Goal: Task Accomplishment & Management: Use online tool/utility

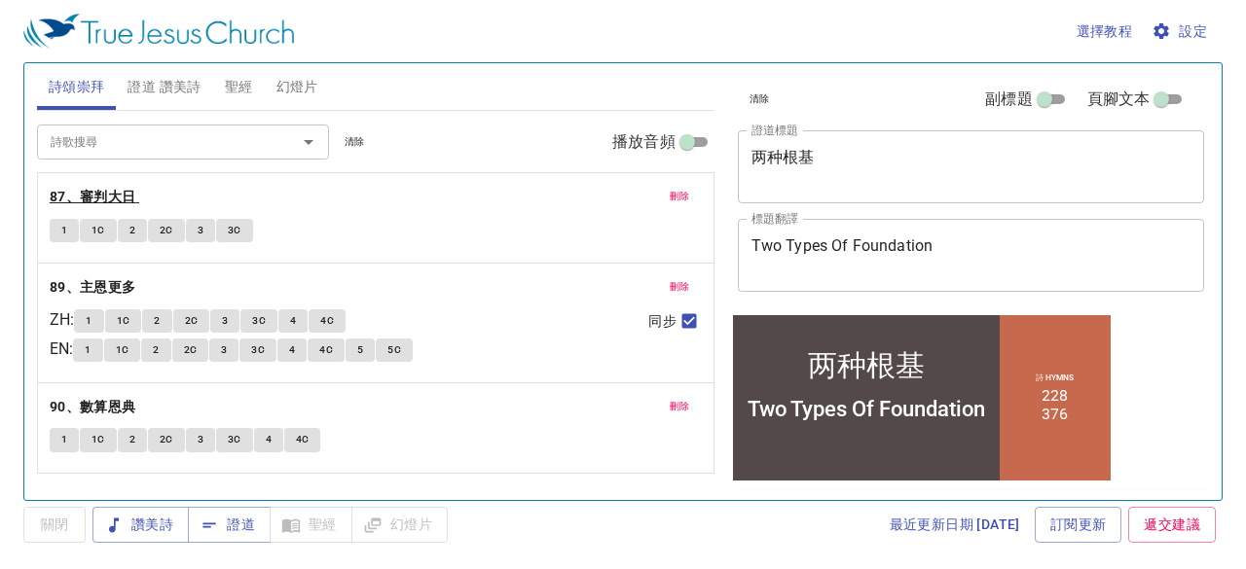
click at [129, 193] on b "87、審判大日" at bounding box center [93, 197] width 87 height 24
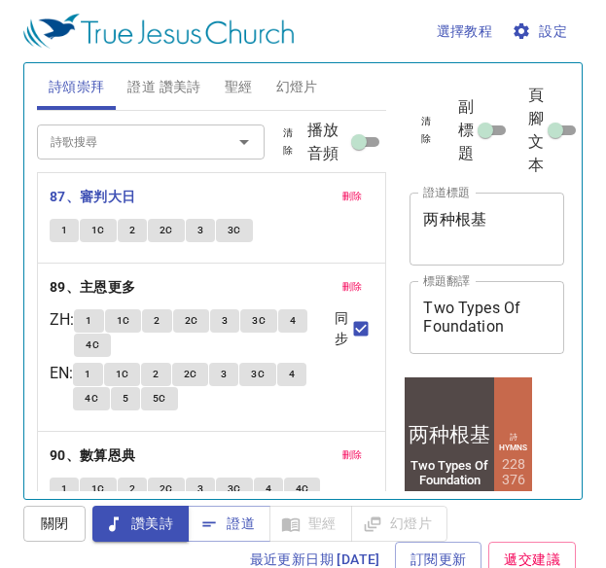
click at [355, 201] on button "刪除" at bounding box center [353, 196] width 44 height 23
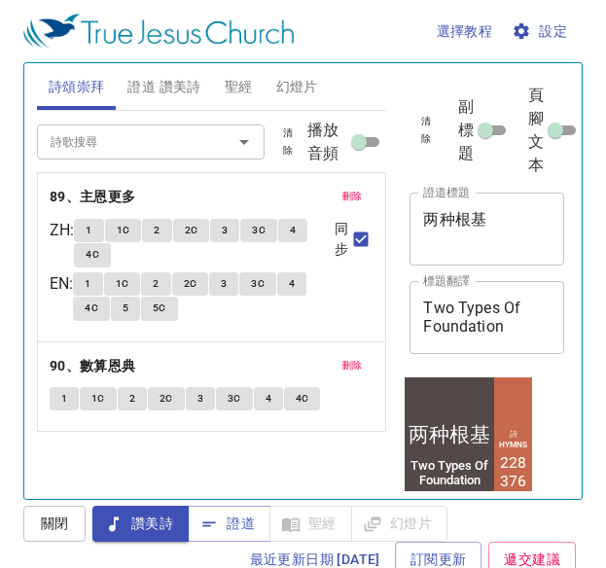
click at [355, 201] on span "刪除" at bounding box center [353, 197] width 20 height 18
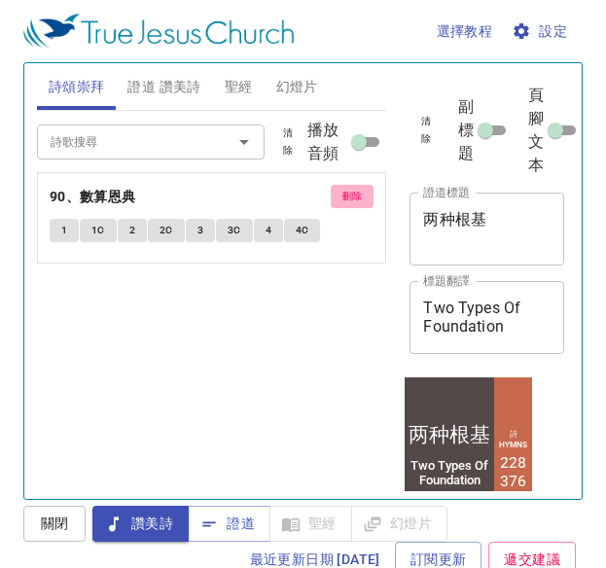
click at [355, 201] on span "刪除" at bounding box center [353, 197] width 20 height 18
click at [355, 201] on div "詩歌搜尋 詩歌搜尋 清除 播放音頻 刪除 90、數算恩典 1 1C 2 2C 3 3C 4 4C" at bounding box center [212, 297] width 350 height 372
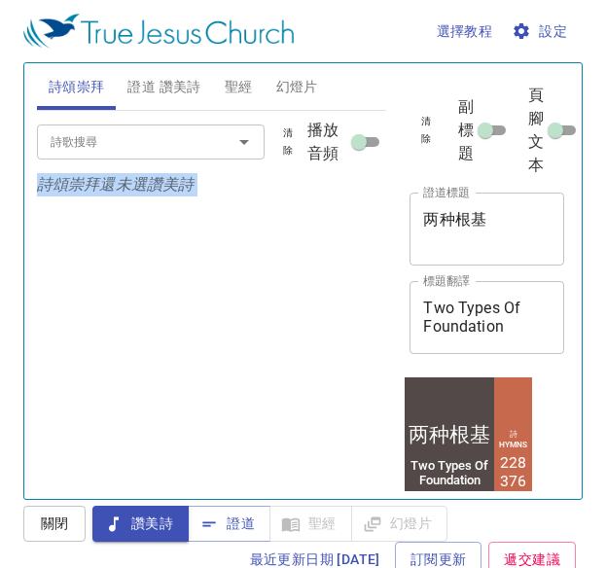
click at [355, 201] on div "詩歌搜尋 詩歌搜尋 清除 播放音頻 詩頌崇拜還未選讚美詩" at bounding box center [212, 297] width 350 height 372
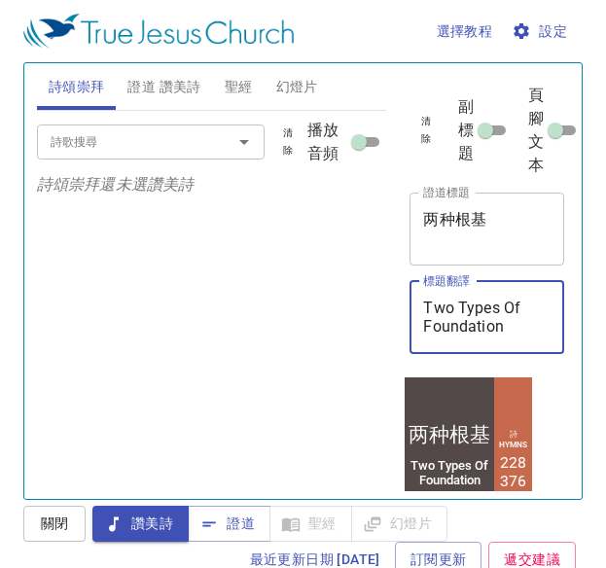
drag, startPoint x: 510, startPoint y: 328, endPoint x: 340, endPoint y: 280, distance: 176.8
click at [340, 280] on div "詩頌崇拜 證道 讚美詩 聖經 幻燈片 詩歌搜尋 詩歌搜尋 清除 播放音頻 詩頌崇拜還未選讚美詩 詩歌搜尋 詩歌搜尋 清除 播放音頻 刪除 228、遵命有福 Z…" at bounding box center [303, 273] width 548 height 436
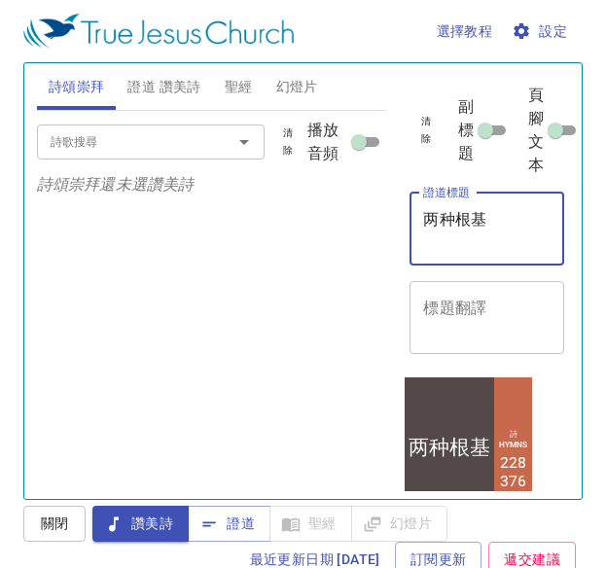
drag, startPoint x: 517, startPoint y: 224, endPoint x: 330, endPoint y: 195, distance: 189.1
click at [330, 195] on div "詩頌崇拜 證道 讚美詩 聖經 幻燈片 詩歌搜尋 詩歌搜尋 清除 播放音頻 詩頌崇拜還未選讚美詩 詩歌搜尋 詩歌搜尋 清除 播放音頻 刪除 228、遵命有福 Z…" at bounding box center [303, 273] width 548 height 436
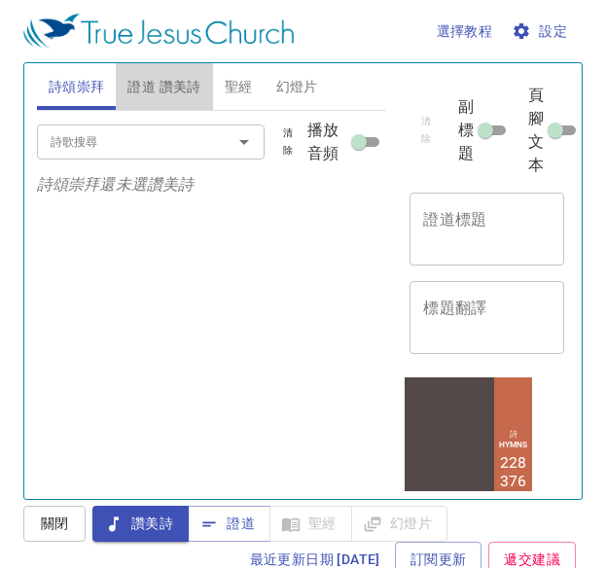
click at [178, 93] on span "證道 讚美詩" at bounding box center [163, 87] width 73 height 24
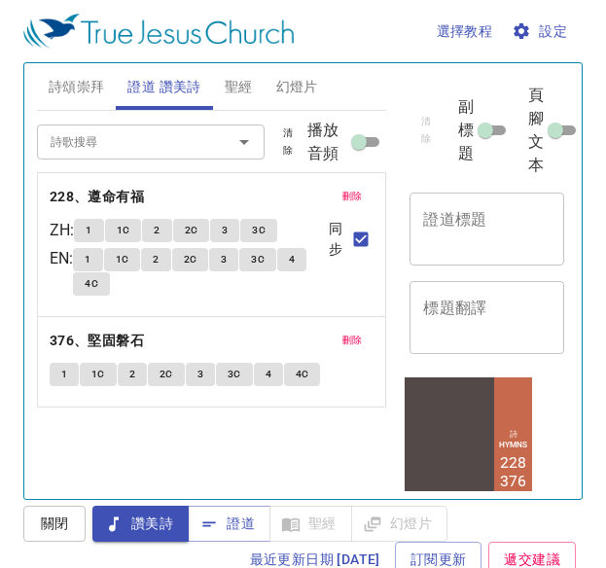
click at [355, 200] on span "刪除" at bounding box center [353, 197] width 20 height 18
click at [355, 332] on span "刪除" at bounding box center [353, 341] width 20 height 18
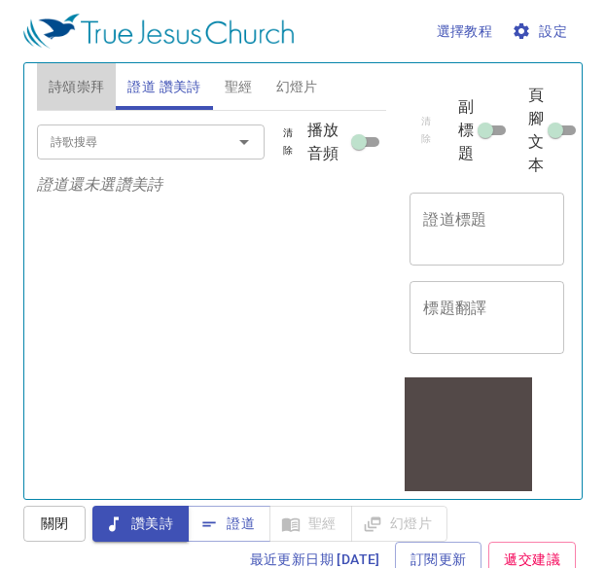
click at [91, 85] on span "詩頌崇拜" at bounding box center [77, 87] width 56 height 24
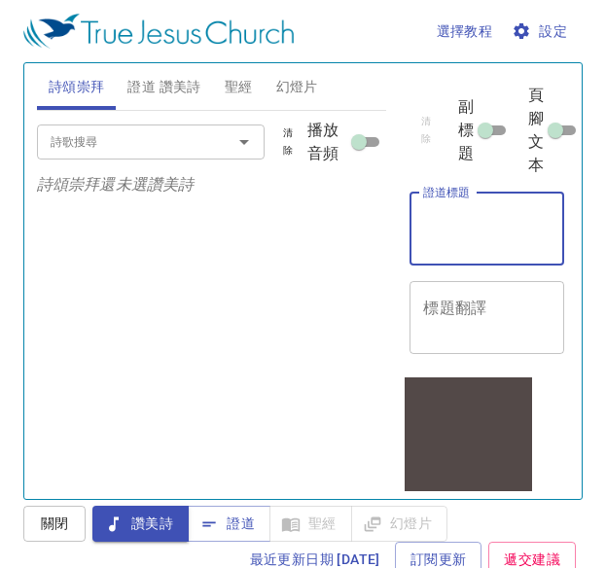
click at [521, 237] on textarea "證道標題" at bounding box center [486, 228] width 127 height 37
type textarea "x"
click at [185, 155] on div "詩歌搜尋" at bounding box center [151, 142] width 228 height 34
type textarea "信服教义"
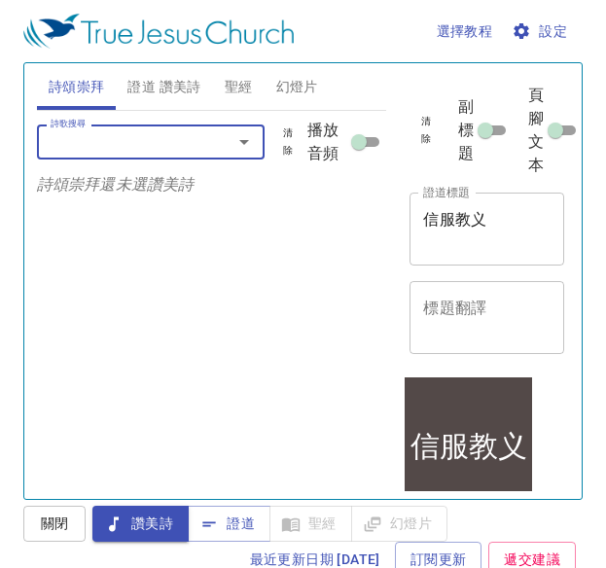
click at [168, 143] on input "詩歌搜尋" at bounding box center [122, 141] width 159 height 22
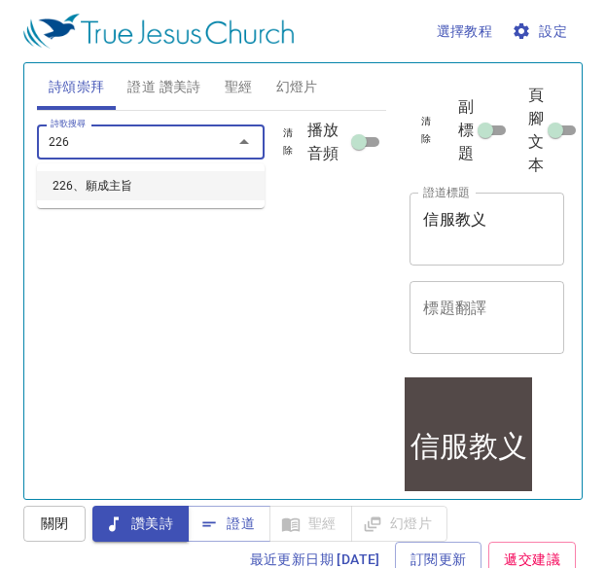
type input "226、願成主旨"
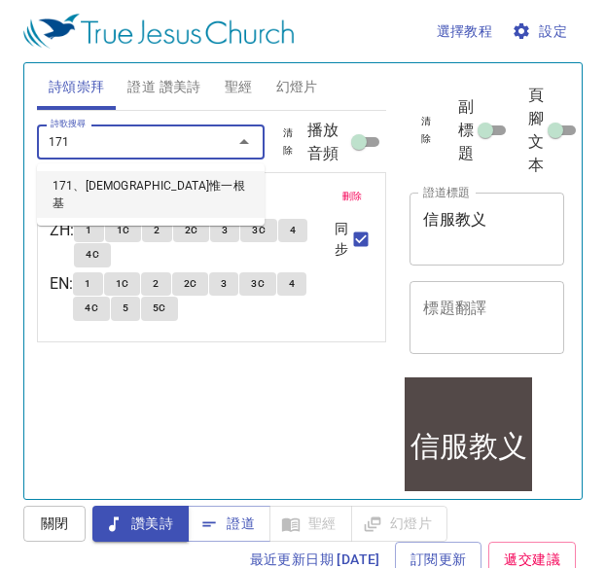
type input "171、[DEMOGRAPHIC_DATA]惟一根基"
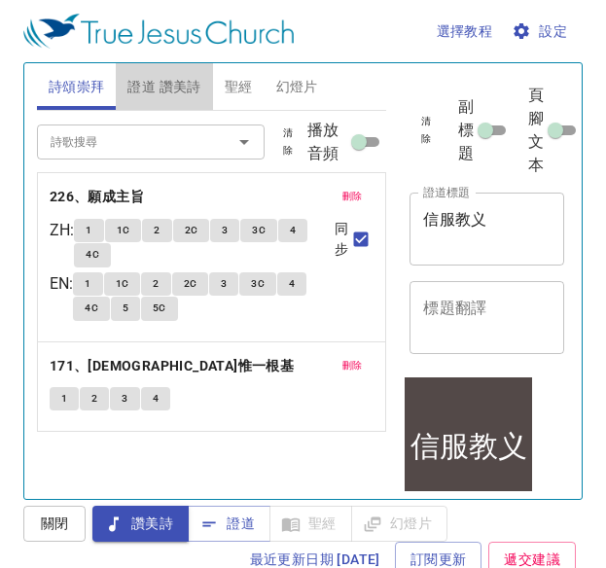
click at [154, 90] on span "證道 讚美詩" at bounding box center [163, 87] width 73 height 24
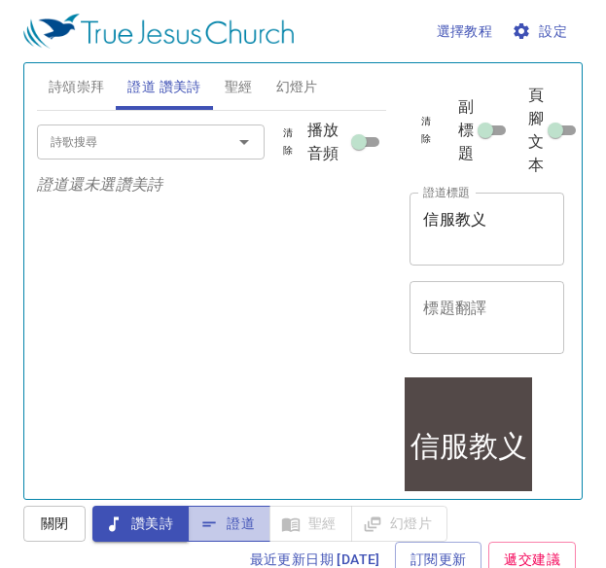
click at [224, 534] on span "證道" at bounding box center [229, 524] width 52 height 24
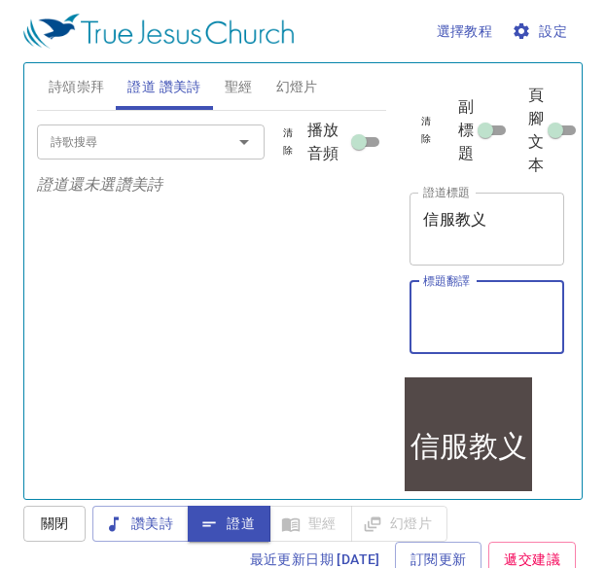
click at [452, 333] on textarea "標題翻譯" at bounding box center [486, 317] width 127 height 37
type textarea "c"
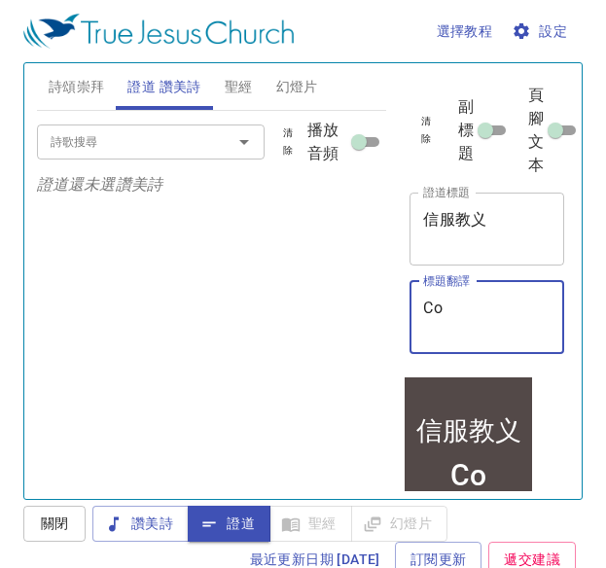
type textarea "Con"
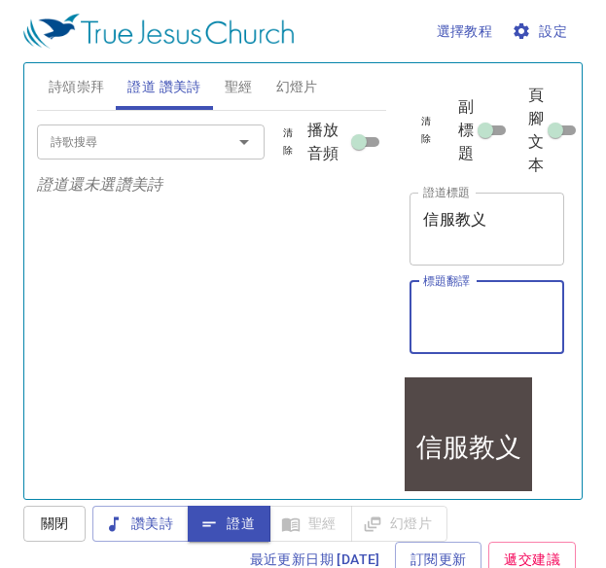
click at [461, 305] on textarea "標題翻譯" at bounding box center [486, 317] width 127 height 37
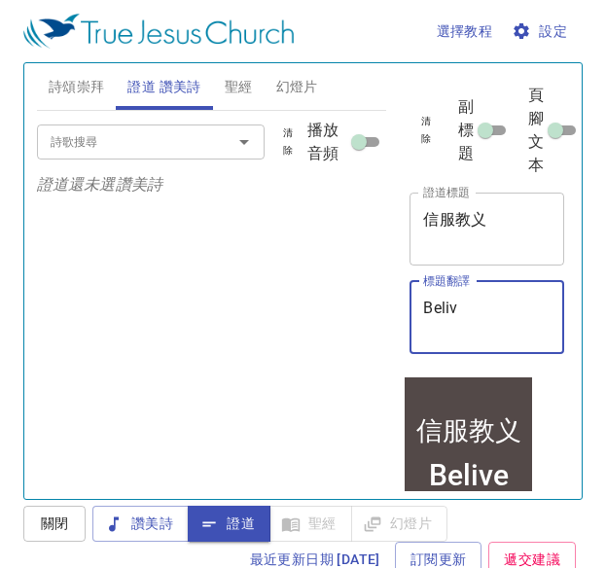
type textarea "Belive"
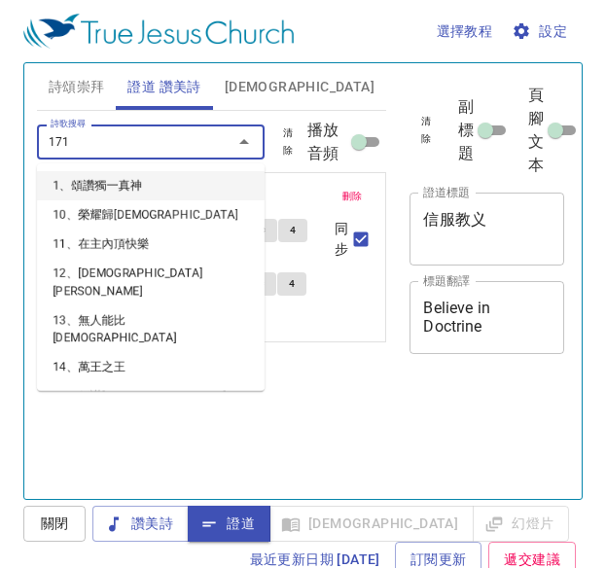
scroll to position [9, 0]
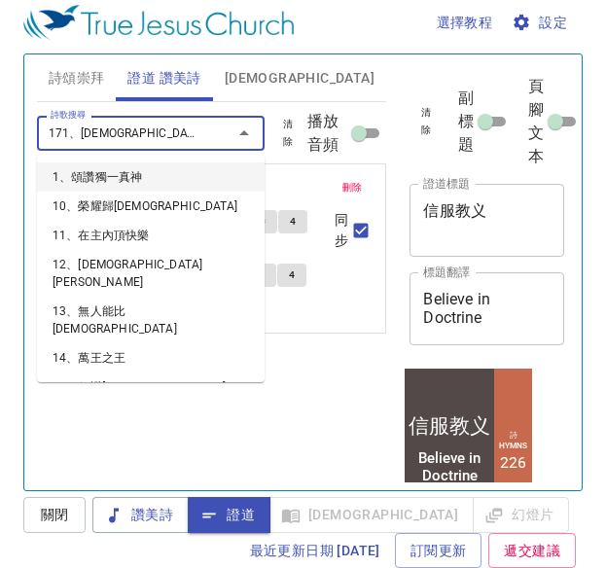
type input "171、[DEMOGRAPHIC_DATA]惟一根基"
click at [86, 453] on div "詩歌搜尋 171、教會惟一根基 詩歌搜尋 清除 播放音頻 刪除 226、願成主旨 ZH : 1 1C 2 2C 3 3C 4 4C EN : 1 1C 2 2…" at bounding box center [212, 288] width 350 height 372
click at [114, 175] on div "刪除 226、願成主旨 ZH : 1 1C 2 2C 3 3C 4 4C EN : 1 1C 2 2C 3 3C 4 4C 5 5C 同步" at bounding box center [212, 248] width 348 height 168
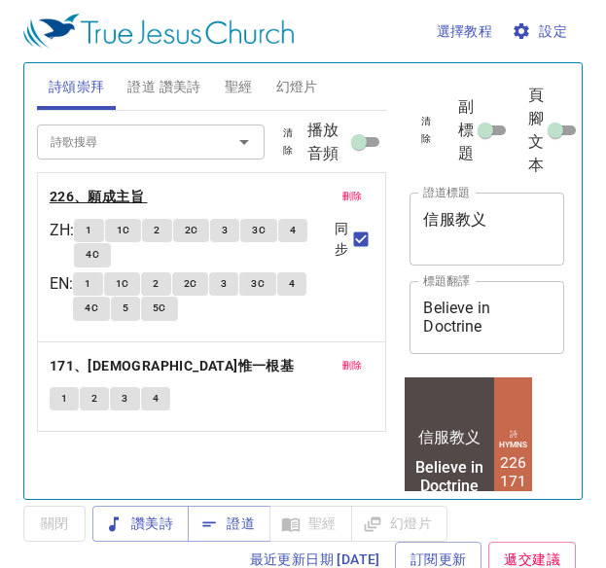
click at [133, 198] on b "226、願成主旨" at bounding box center [97, 197] width 94 height 24
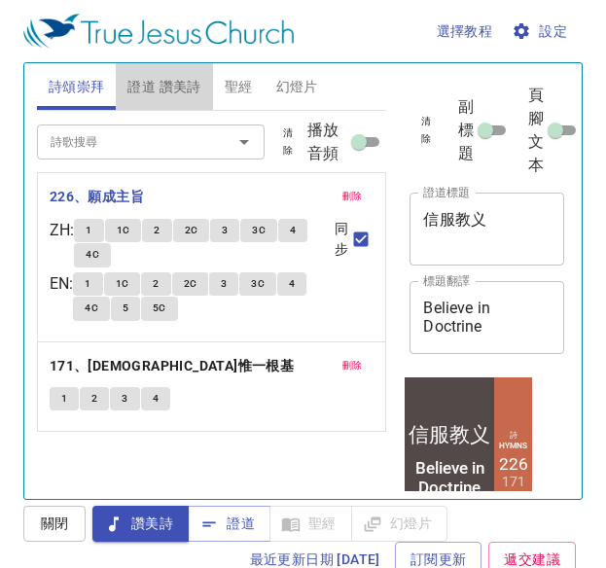
click at [180, 94] on span "證道 讚美詩" at bounding box center [163, 87] width 73 height 24
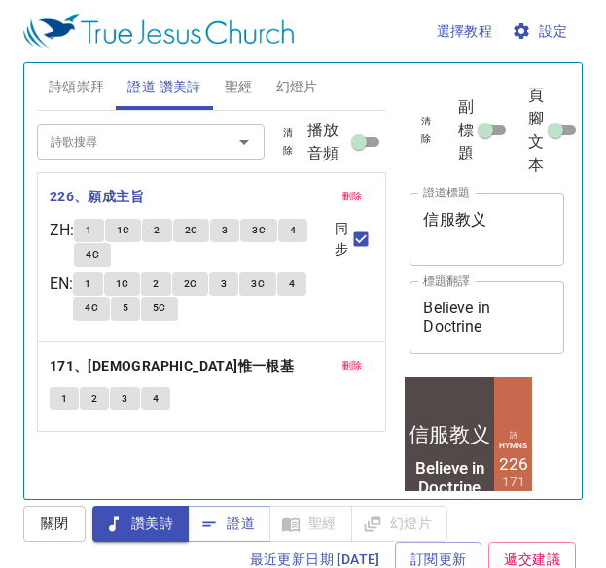
click at [180, 94] on span "證道 讚美詩" at bounding box center [163, 87] width 73 height 24
click at [112, 85] on button "詩頌崇拜" at bounding box center [77, 86] width 80 height 47
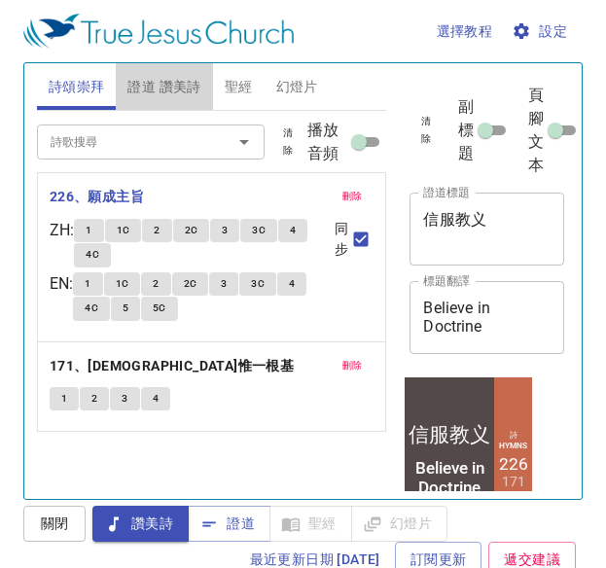
click at [169, 79] on span "證道 讚美詩" at bounding box center [163, 87] width 73 height 24
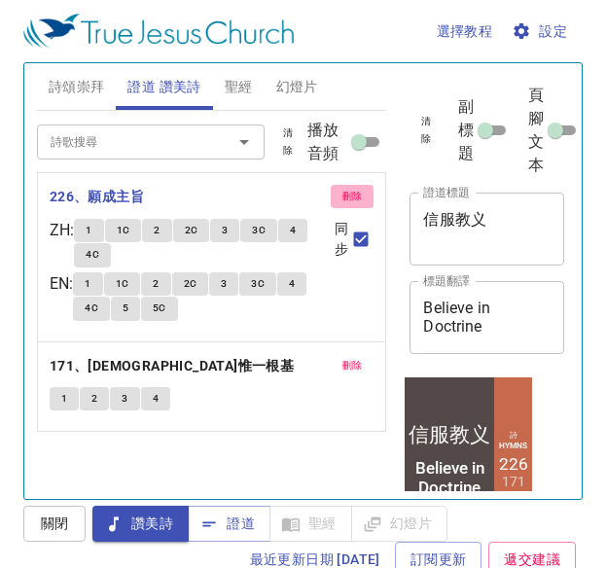
click at [355, 197] on span "刪除" at bounding box center [353, 197] width 20 height 18
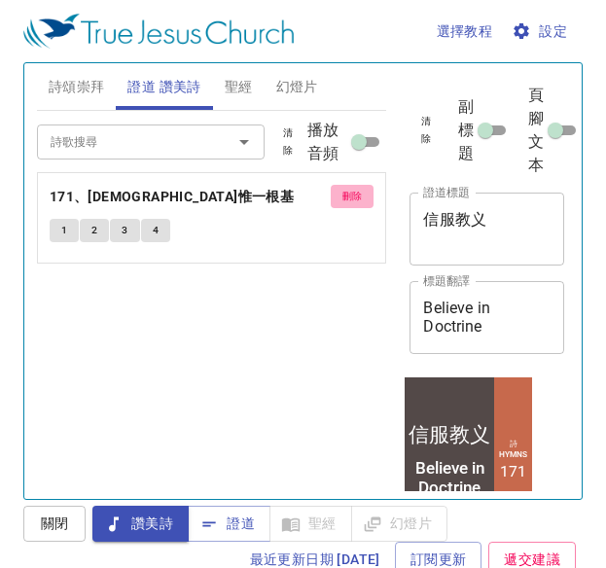
click at [355, 197] on span "刪除" at bounding box center [353, 197] width 20 height 18
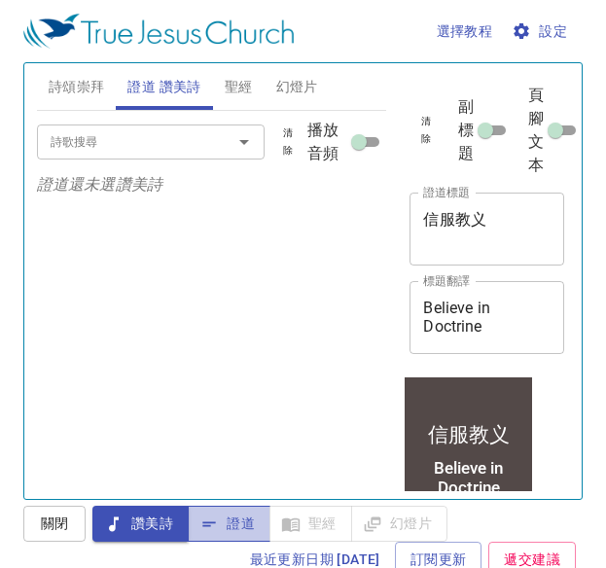
click at [226, 524] on span "證道" at bounding box center [229, 524] width 52 height 24
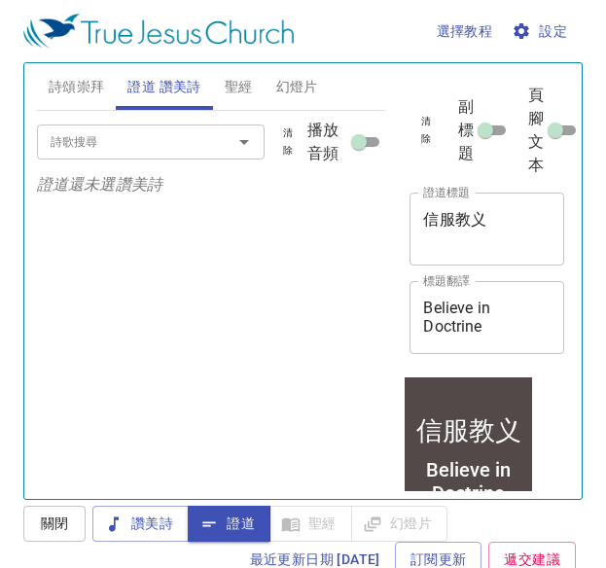
click at [202, 144] on div "詩歌搜尋" at bounding box center [151, 142] width 228 height 34
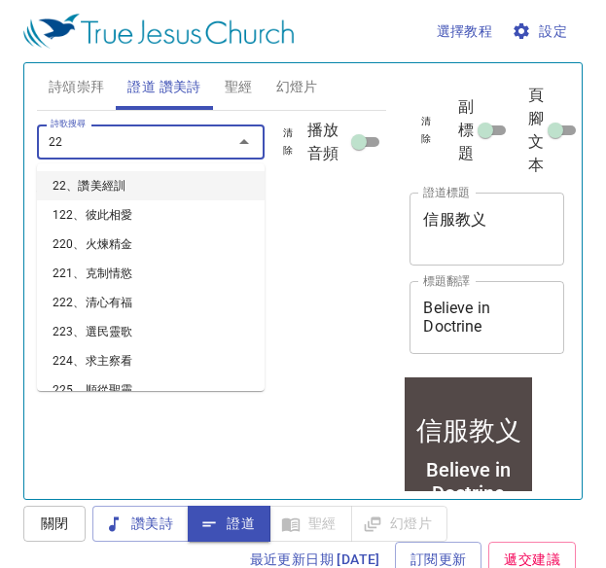
type input "226"
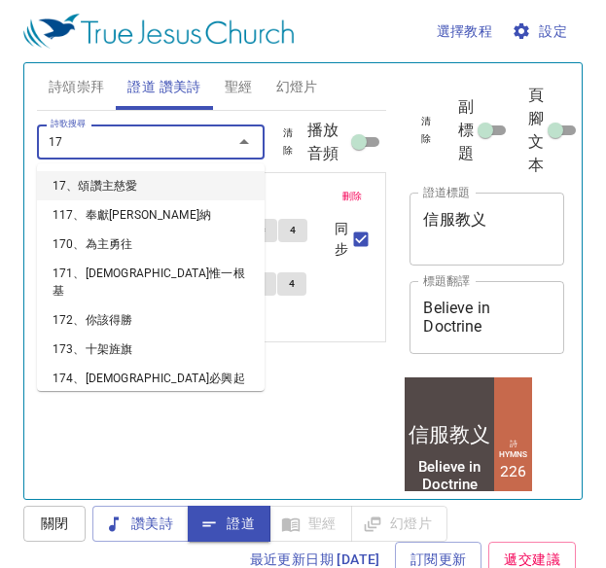
type input "171"
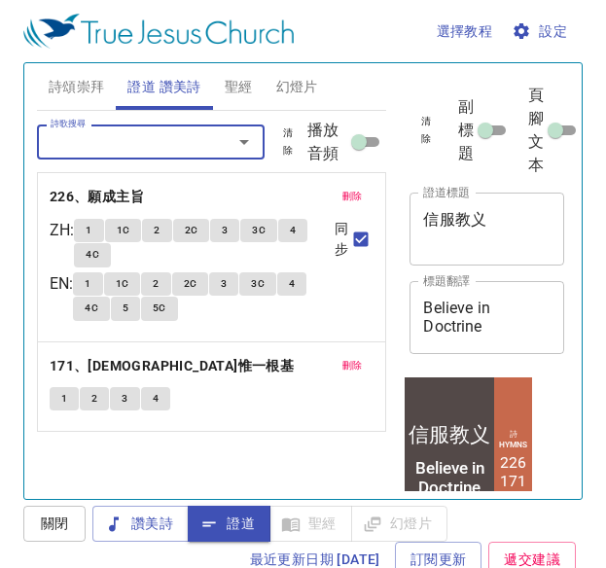
scroll to position [9, 0]
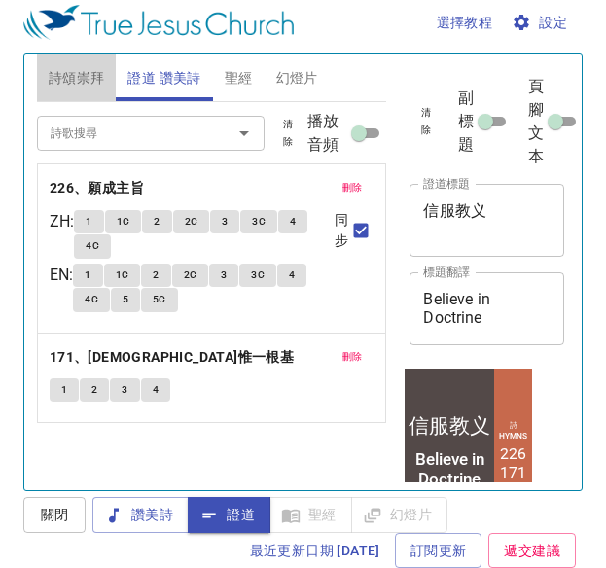
click at [73, 79] on span "詩頌崇拜" at bounding box center [77, 78] width 56 height 24
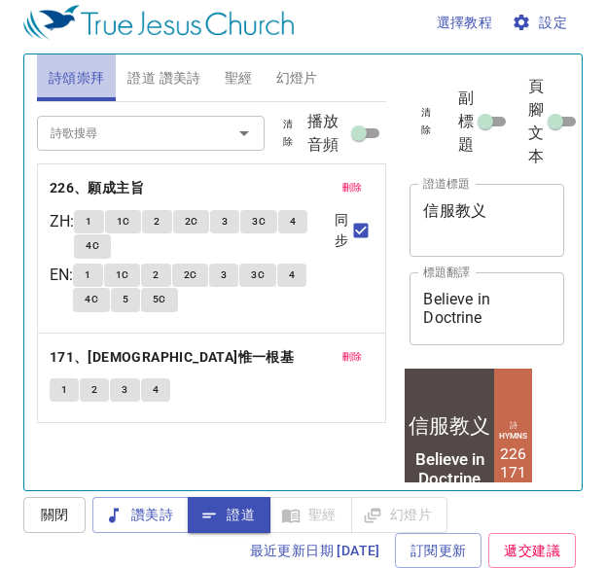
click at [83, 91] on button "詩頌崇拜" at bounding box center [77, 77] width 80 height 47
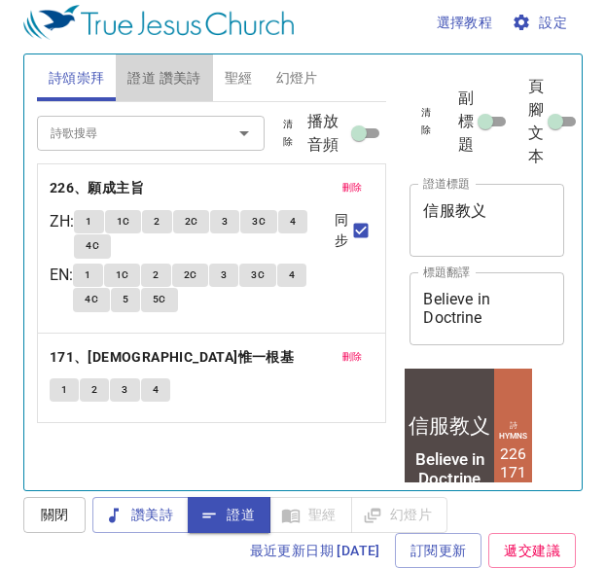
click at [162, 86] on span "證道 讚美詩" at bounding box center [163, 78] width 73 height 24
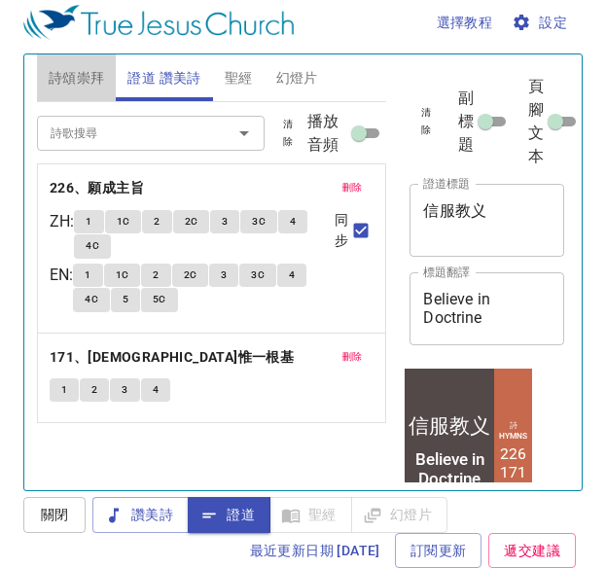
click at [82, 84] on span "詩頌崇拜" at bounding box center [77, 78] width 56 height 24
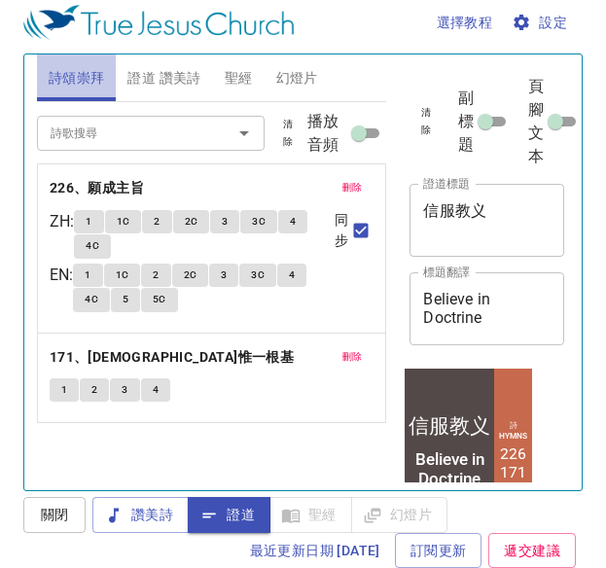
click at [82, 84] on span "詩頌崇拜" at bounding box center [77, 78] width 56 height 24
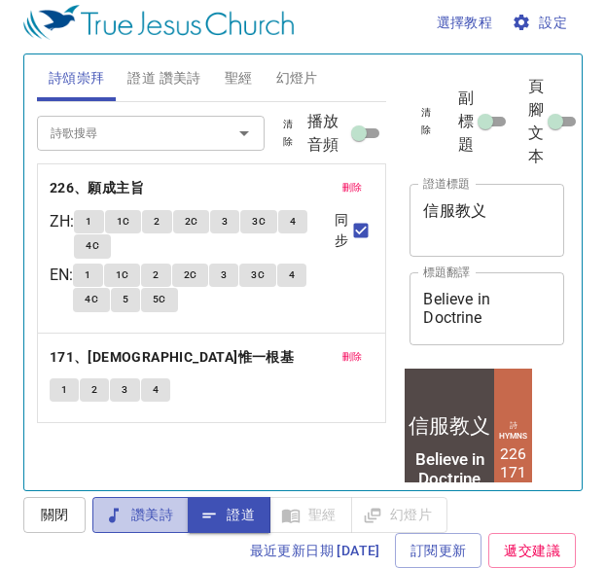
click at [160, 515] on span "讚美詩" at bounding box center [140, 515] width 65 height 24
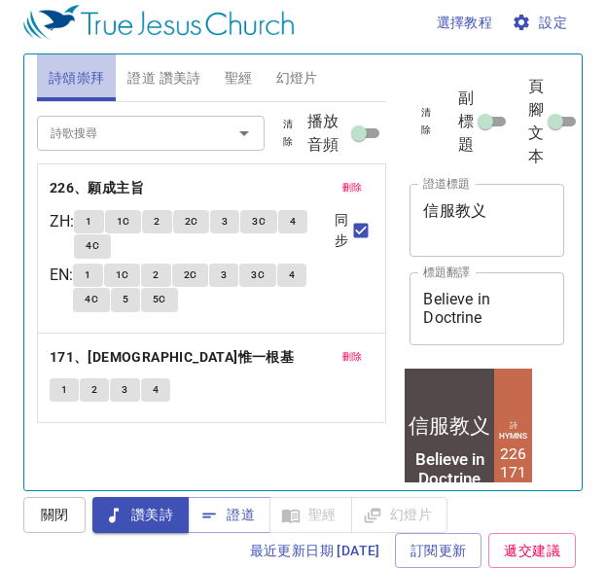
click at [89, 90] on button "詩頌崇拜" at bounding box center [77, 77] width 80 height 47
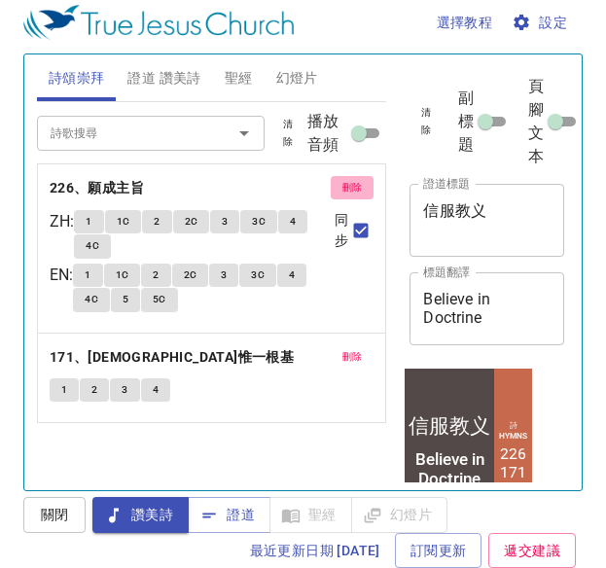
click at [359, 190] on span "刪除" at bounding box center [353, 188] width 20 height 18
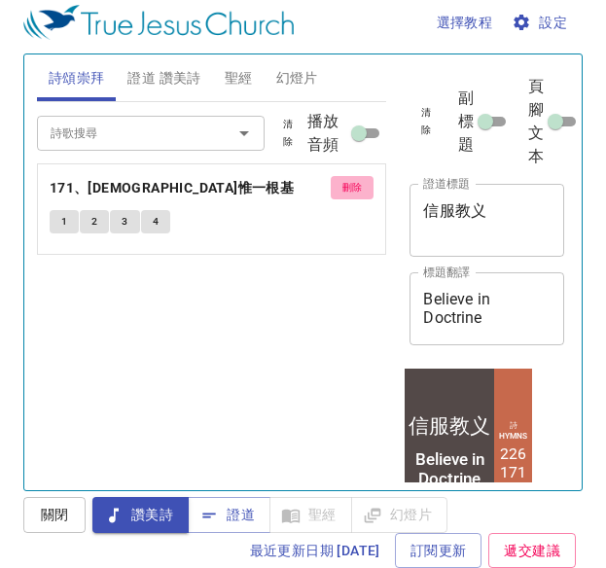
click at [359, 190] on span "刪除" at bounding box center [353, 188] width 20 height 18
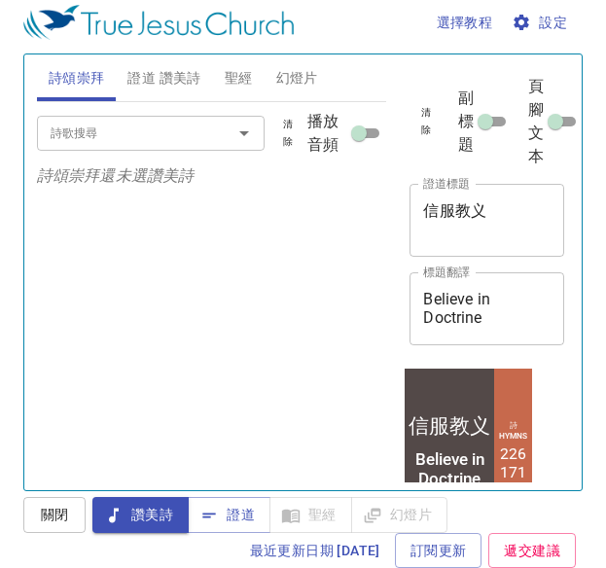
click at [198, 140] on input "詩歌搜尋" at bounding box center [122, 133] width 159 height 22
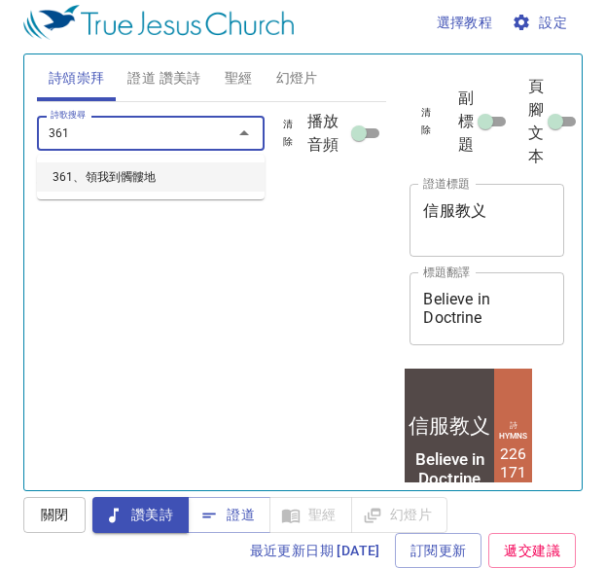
type input "361、領我到髑髏地"
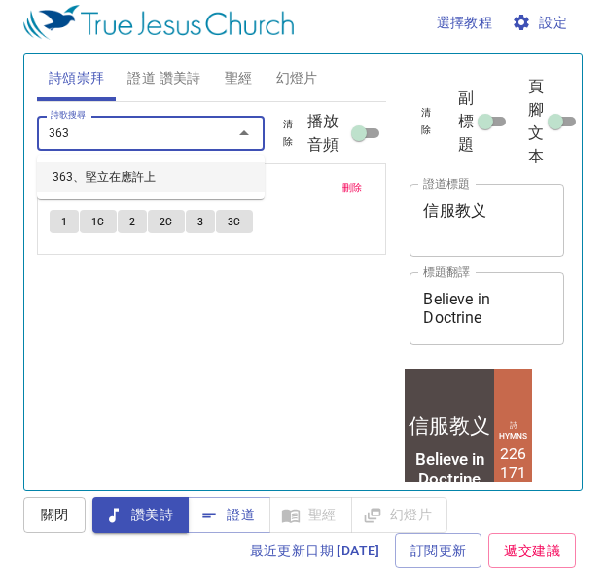
type input "363、堅立在應許上"
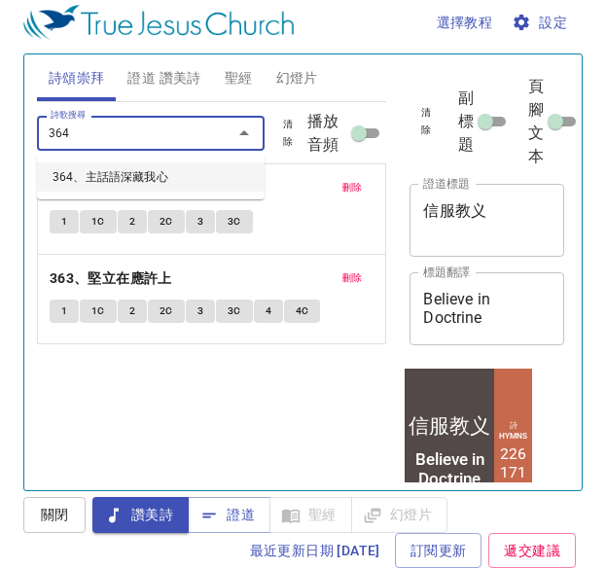
type input "364、主話語深藏我心"
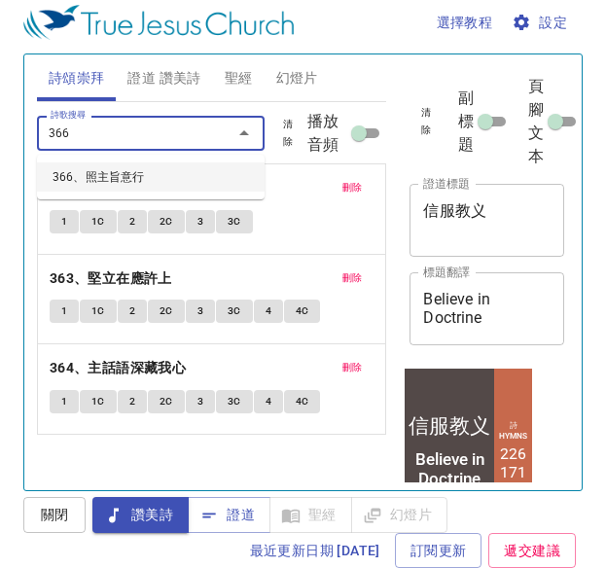
type input "366、照主旨意行"
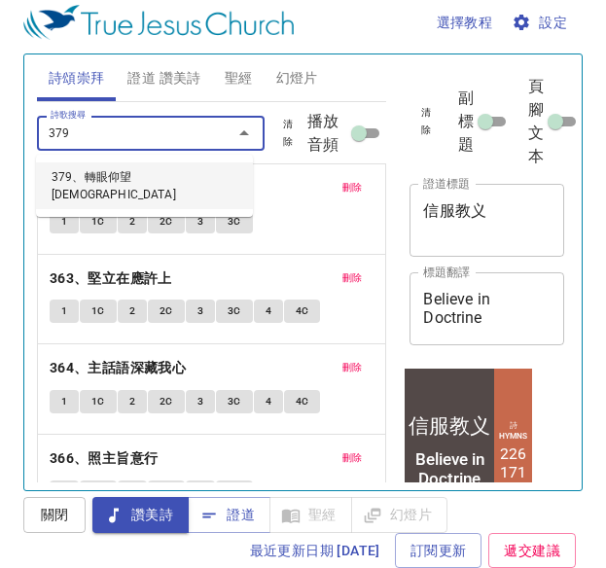
type input "379、轉眼仰望[DEMOGRAPHIC_DATA]"
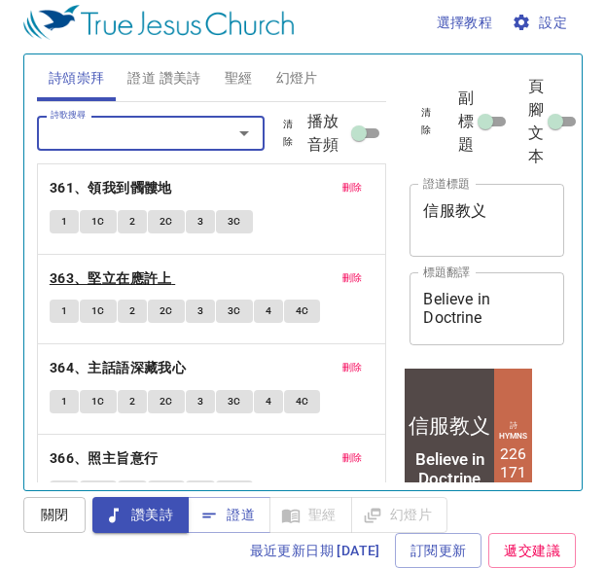
scroll to position [1, 0]
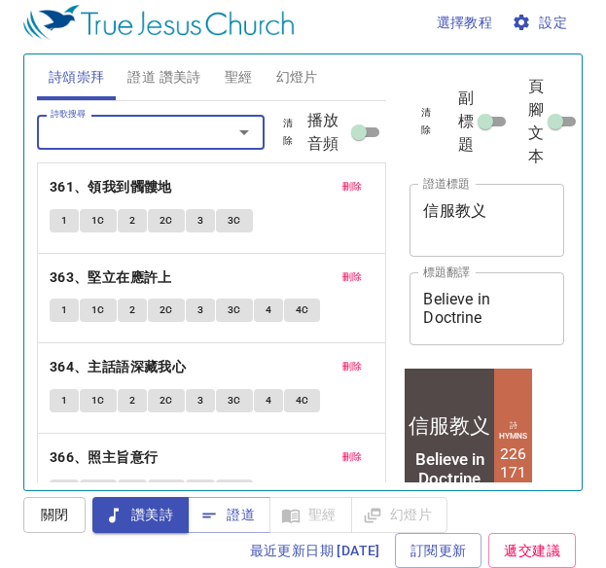
click at [61, 209] on button "1" at bounding box center [64, 220] width 29 height 23
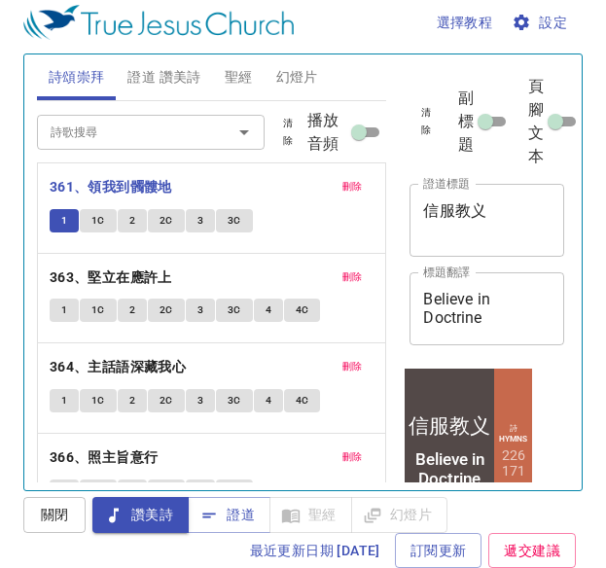
click at [65, 220] on span "1" at bounding box center [64, 221] width 6 height 18
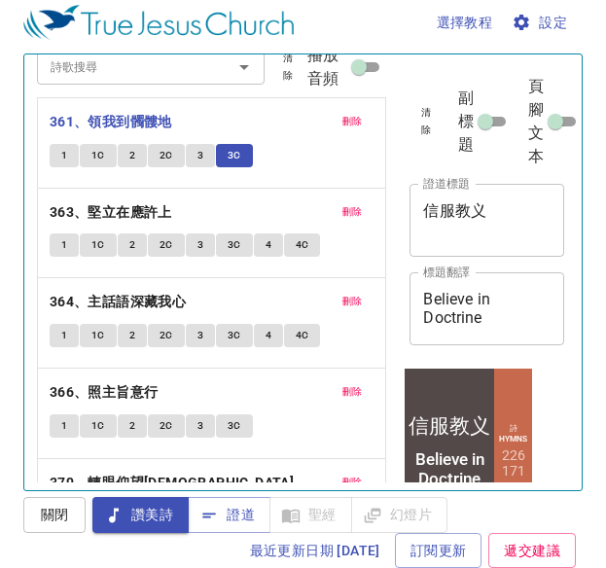
scroll to position [132, 0]
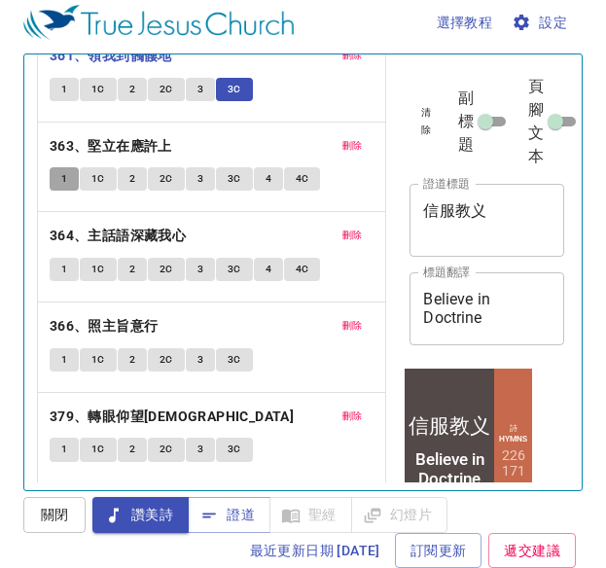
click at [55, 178] on button "1" at bounding box center [64, 178] width 29 height 23
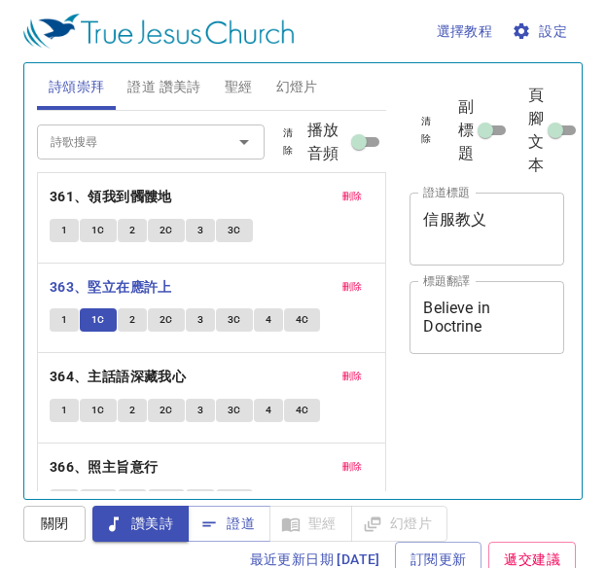
scroll to position [9, 0]
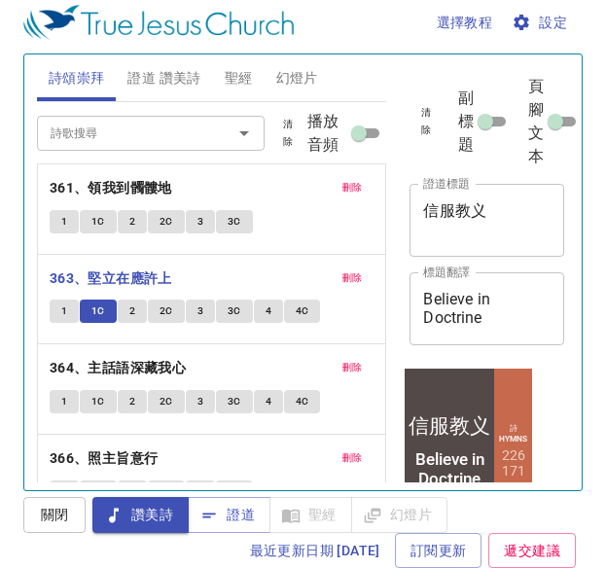
click at [133, 303] on span "2" at bounding box center [132, 312] width 6 height 18
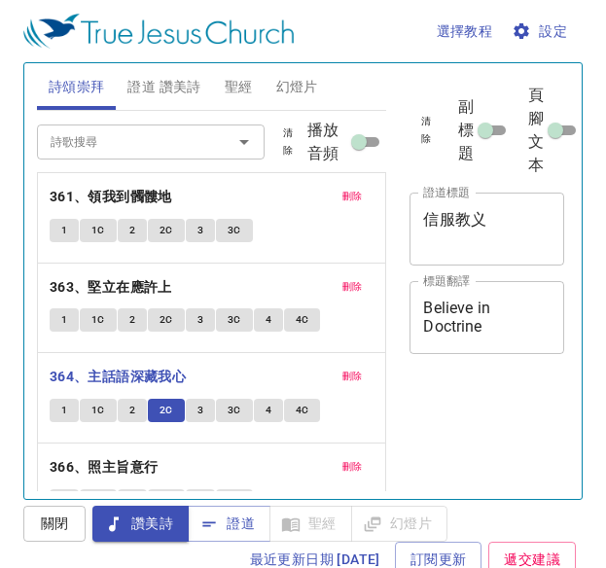
scroll to position [9, 0]
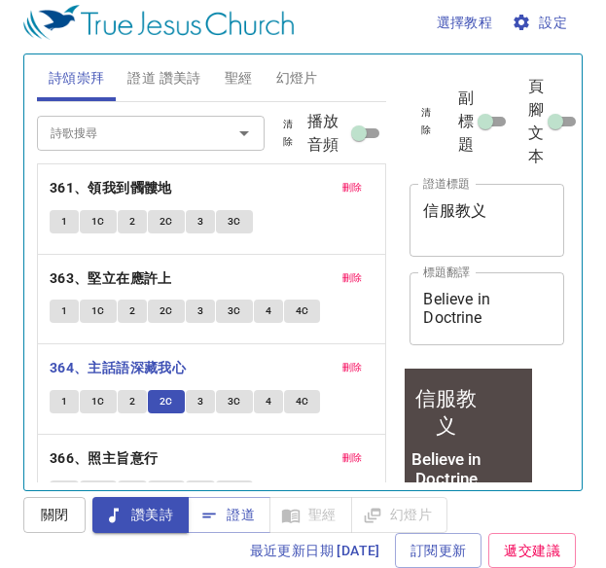
click at [524, 332] on div "Believe in Doctrine x 標題翻譯" at bounding box center [487, 308] width 155 height 73
click at [488, 321] on textarea "Believe in Doctrine" at bounding box center [486, 308] width 127 height 37
click at [480, 285] on div "Believe in Doctrine x 標題翻譯" at bounding box center [487, 308] width 155 height 73
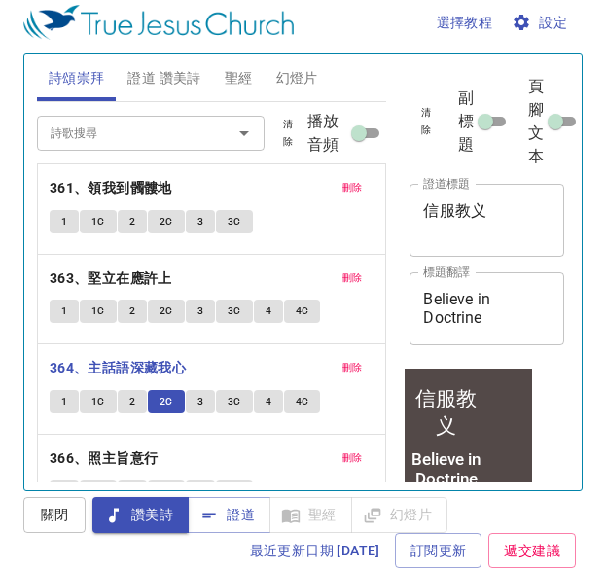
click at [480, 285] on div "Believe in Doctrine x 標題翻譯" at bounding box center [487, 308] width 155 height 73
click at [490, 305] on textarea "Believe in Doctrine" at bounding box center [486, 308] width 127 height 37
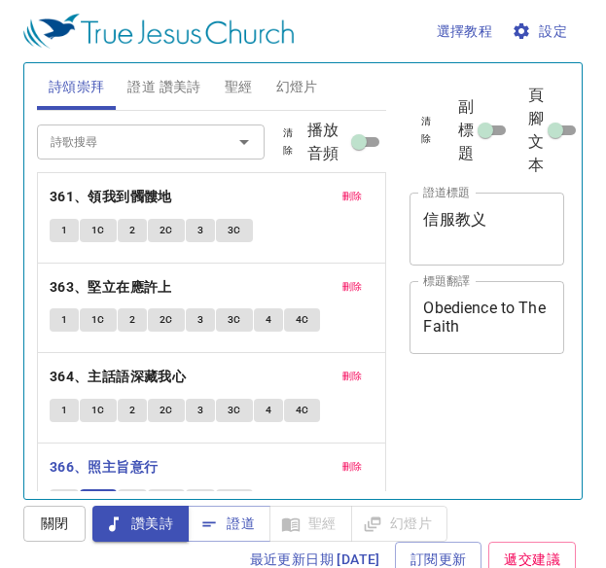
scroll to position [9, 0]
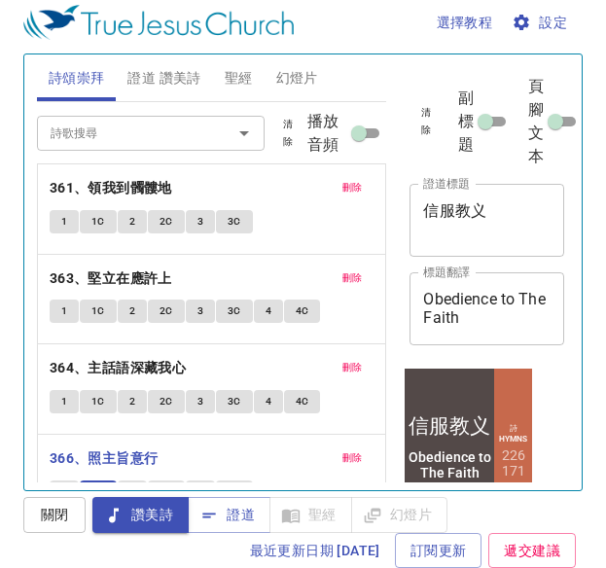
click at [127, 481] on button "2" at bounding box center [132, 492] width 29 height 23
click at [142, 481] on button "2" at bounding box center [132, 492] width 29 height 23
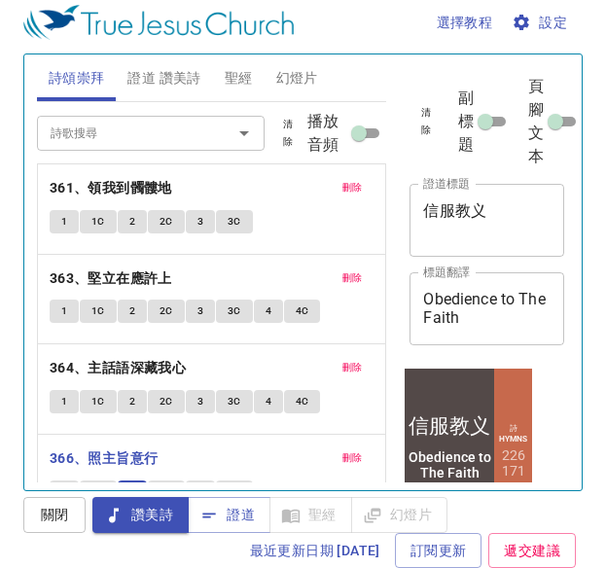
scroll to position [132, 0]
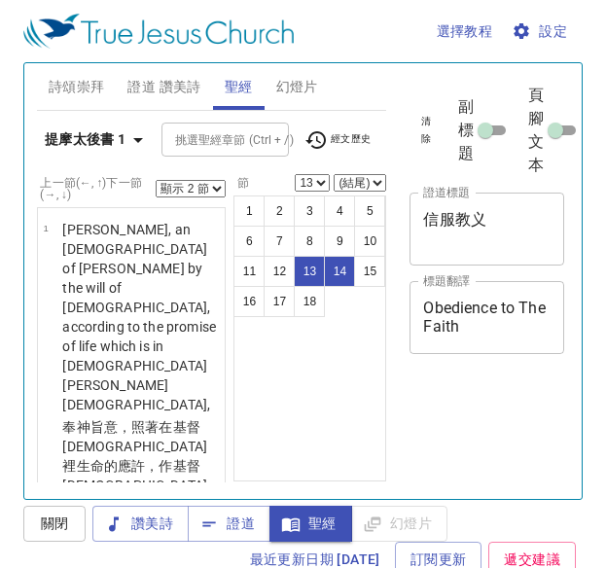
select select "2"
select select "13"
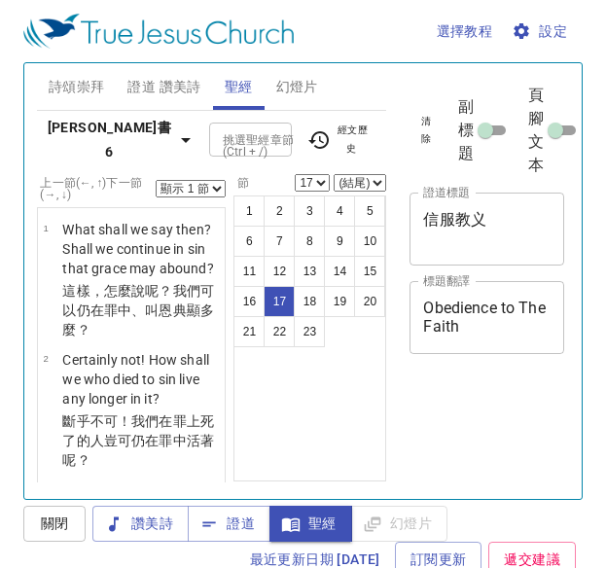
select select "17"
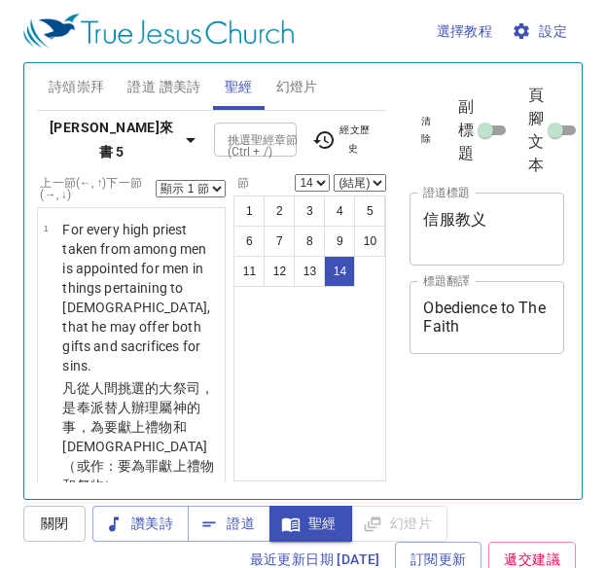
select select "14"
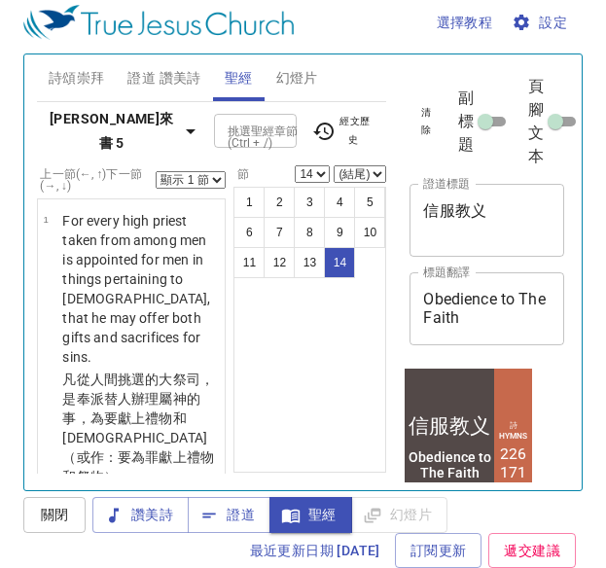
click at [95, 118] on b "希伯來書 5" at bounding box center [112, 131] width 134 height 48
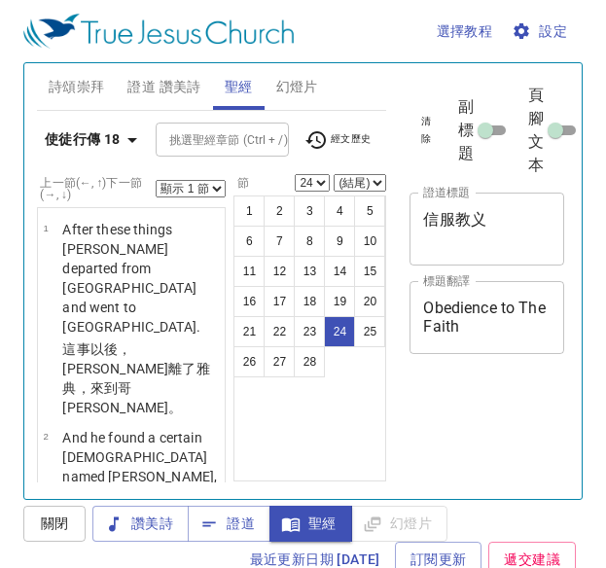
select select "24"
select select "2"
click at [156, 180] on select "顯示 1 節 顯示 2 節 顯示 3 節 顯示 4 節 顯示 5 節" at bounding box center [191, 189] width 70 height 18
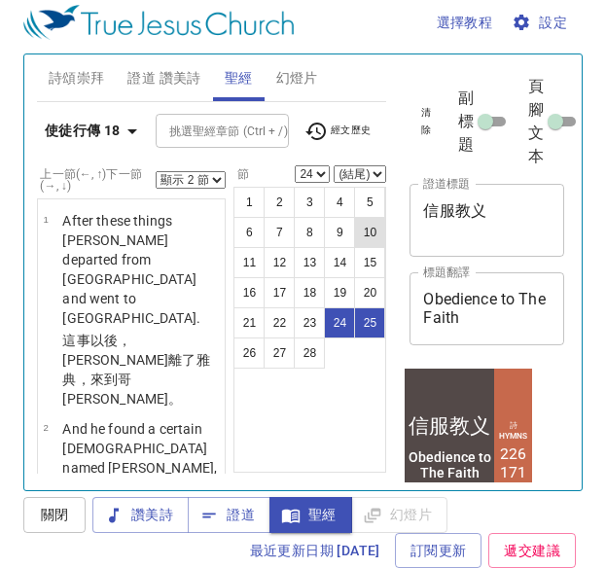
scroll to position [125, 0]
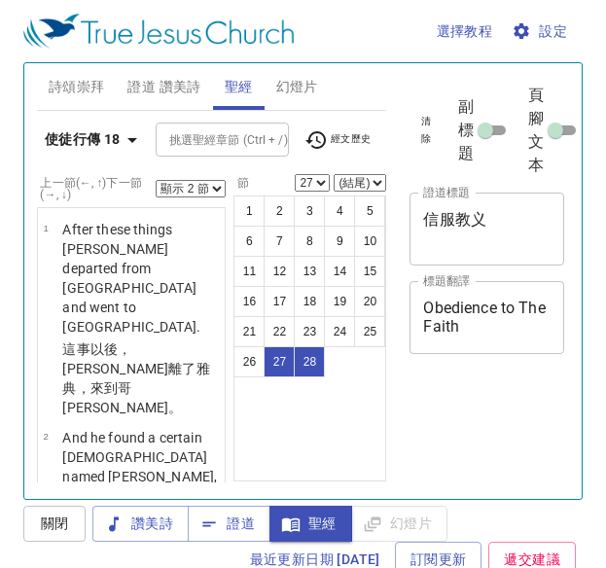
select select "2"
select select "27"
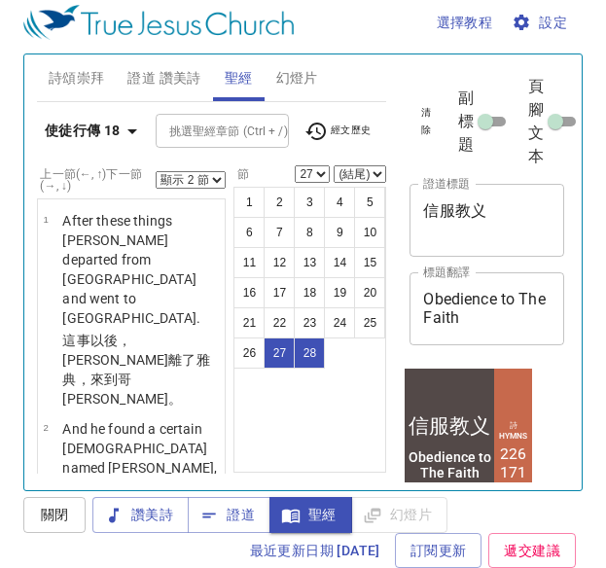
scroll to position [12, 0]
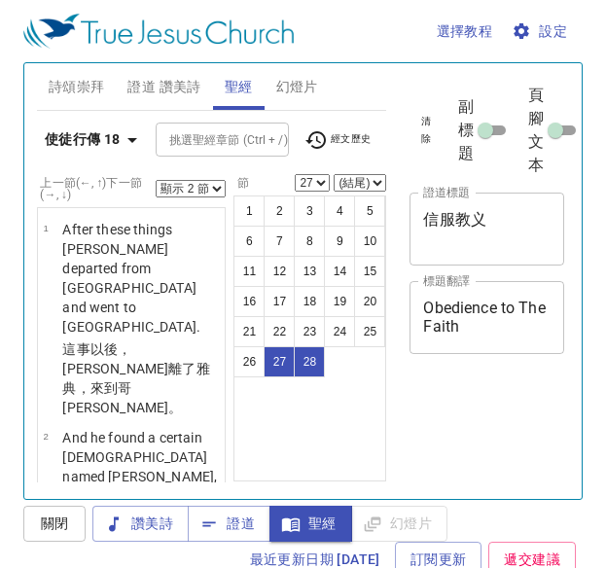
select select "2"
select select "27"
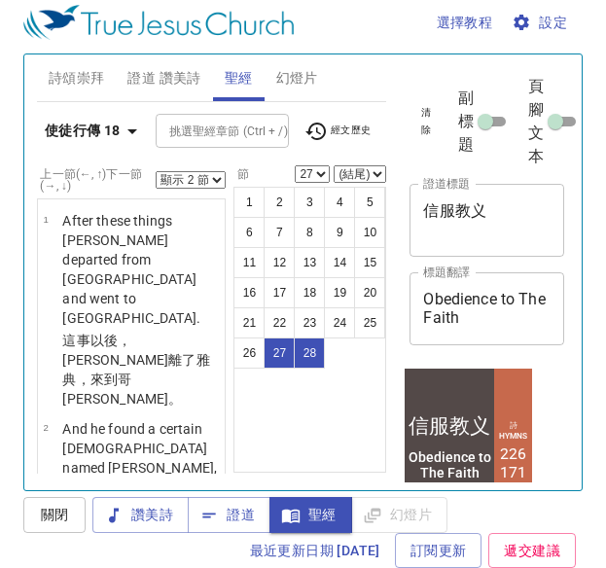
scroll to position [12, 0]
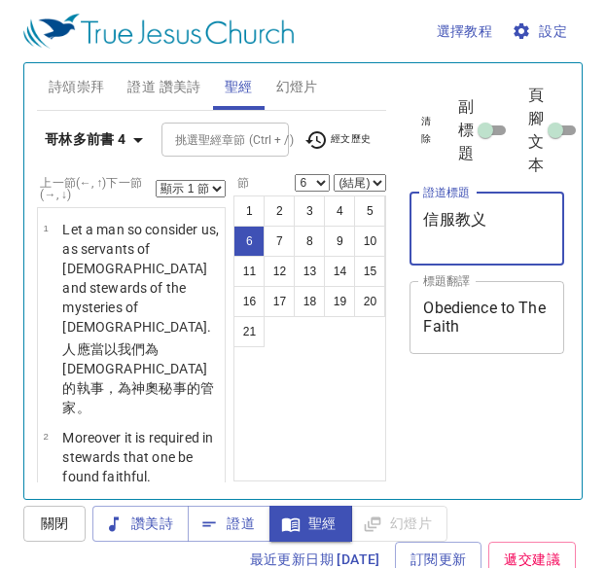
select select "6"
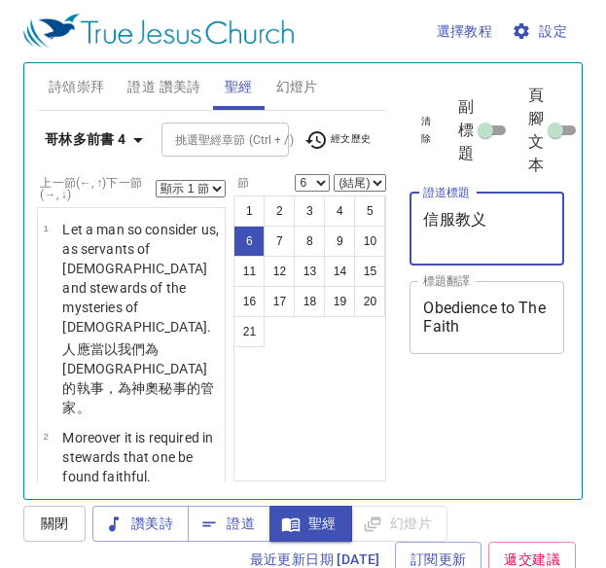
scroll to position [9, 0]
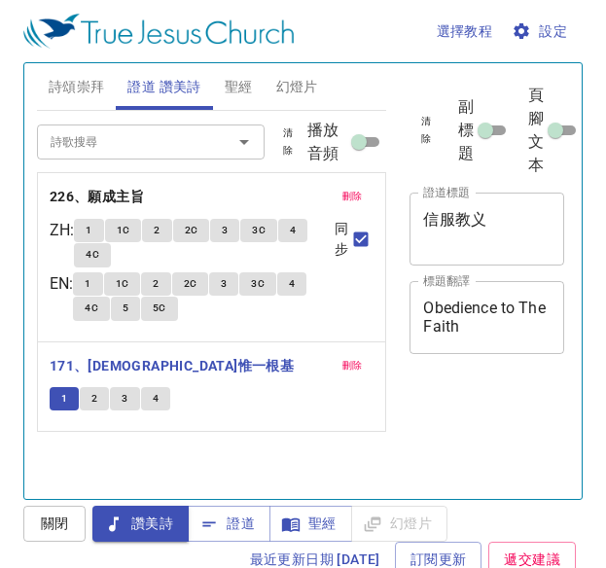
scroll to position [9, 0]
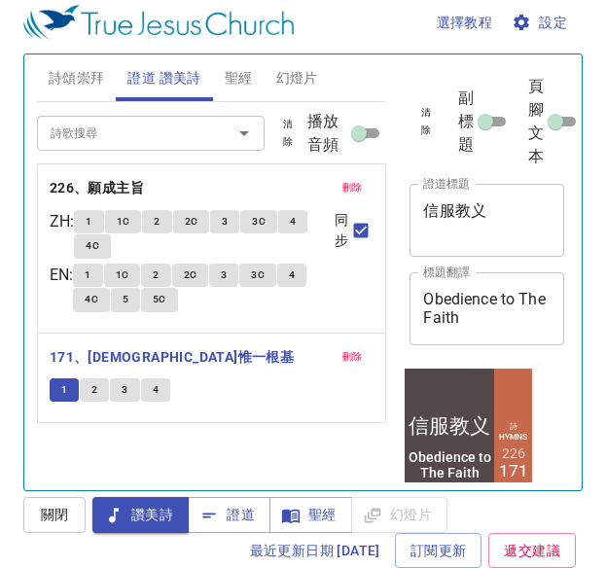
click at [88, 392] on button "2" at bounding box center [94, 390] width 29 height 23
click at [94, 389] on span "2" at bounding box center [94, 390] width 6 height 18
click at [95, 387] on span "2" at bounding box center [94, 390] width 6 height 18
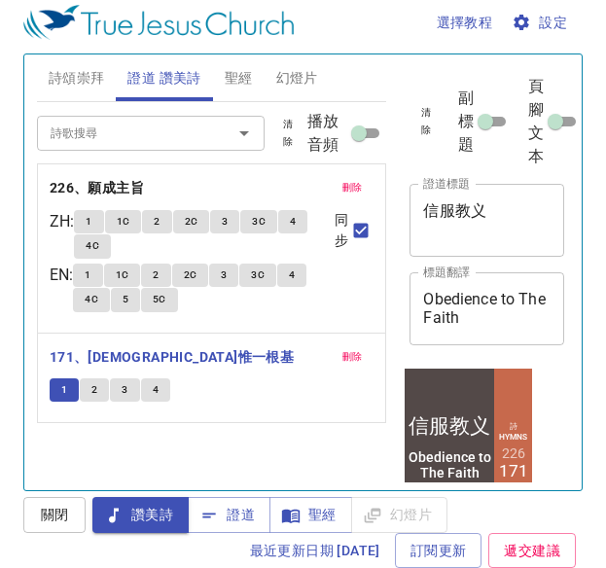
click at [95, 387] on span "2" at bounding box center [94, 390] width 6 height 18
click at [83, 425] on div "詩歌搜尋 詩歌搜尋 清除 播放音頻 刪除 226、願成主旨 ZH : 1 1C 2 2C 3 3C 4 4C EN : 1 1C 2 2C 3 3C 4 4C…" at bounding box center [212, 288] width 350 height 372
click at [104, 317] on div "刪除 226、願成主旨 ZH : 1 1C 2 2C 3 3C 4 4C EN : 1 1C 2 2C 3 3C 4 4C 5 5C 同步 刪除 171、教會…" at bounding box center [212, 263] width 325 height 107
click at [104, 389] on button "2" at bounding box center [94, 390] width 29 height 23
click at [126, 399] on span "3" at bounding box center [125, 390] width 6 height 18
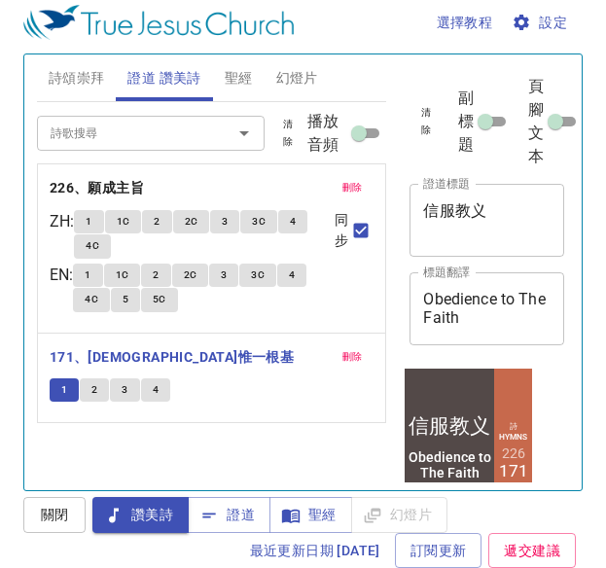
click at [128, 393] on button "3" at bounding box center [124, 390] width 29 height 23
click at [119, 394] on button "3" at bounding box center [124, 390] width 29 height 23
drag, startPoint x: 119, startPoint y: 394, endPoint x: 119, endPoint y: 434, distance: 39.9
click at [119, 434] on div "詩歌搜尋 詩歌搜尋 清除 播放音頻 刪除 226、願成主旨 ZH : 1 1C 2 2C 3 3C 4 4C EN : 1 1C 2 2C 3 3C 4 4C…" at bounding box center [212, 288] width 350 height 372
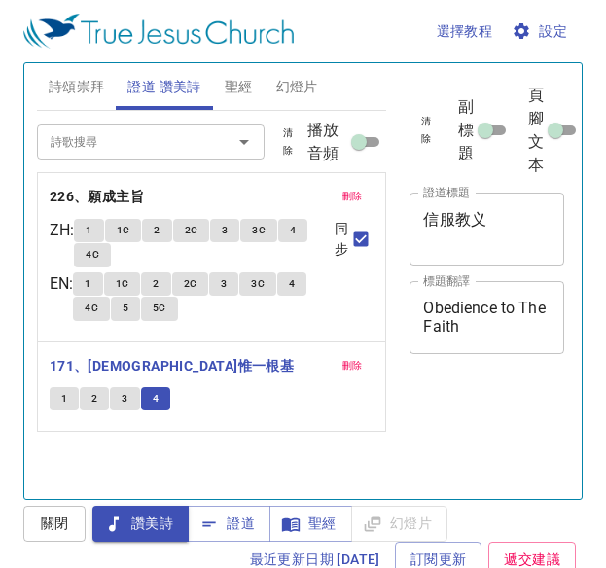
scroll to position [9, 0]
